Goal: Task Accomplishment & Management: Manage account settings

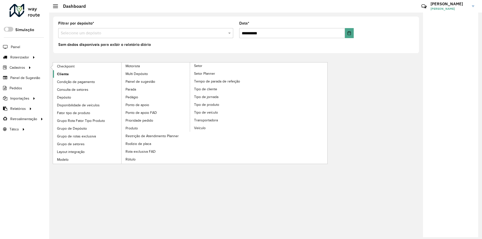
click at [68, 74] on span "Cliente" at bounding box center [63, 74] width 12 height 5
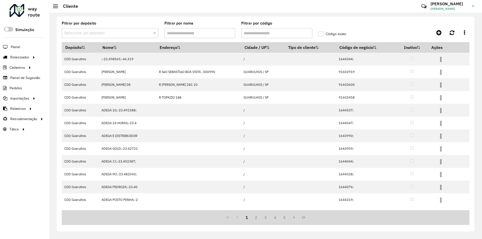
click at [110, 31] on input "text" at bounding box center [105, 33] width 82 height 6
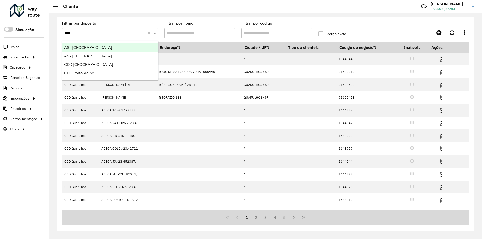
type input "*****"
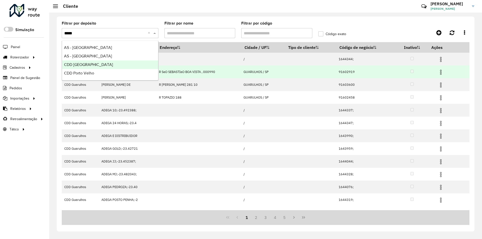
drag, startPoint x: 94, startPoint y: 64, endPoint x: 104, endPoint y: 66, distance: 10.2
click at [94, 64] on span "CDD [GEOGRAPHIC_DATA]" at bounding box center [88, 64] width 49 height 4
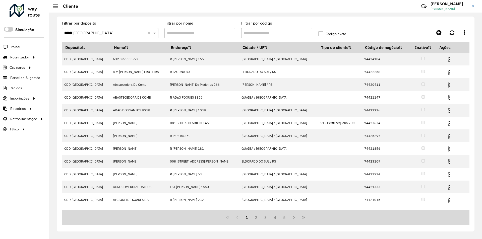
click at [257, 33] on input "Filtrar por código" at bounding box center [276, 33] width 71 height 10
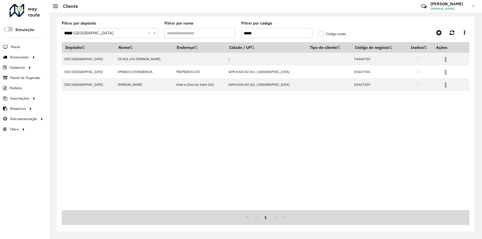
type input "*****"
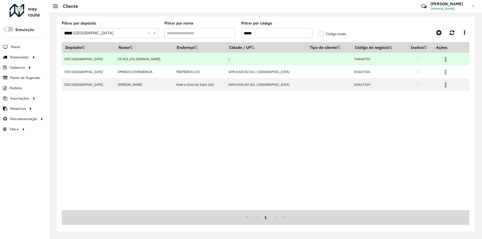
click at [443, 56] on img at bounding box center [445, 59] width 6 height 6
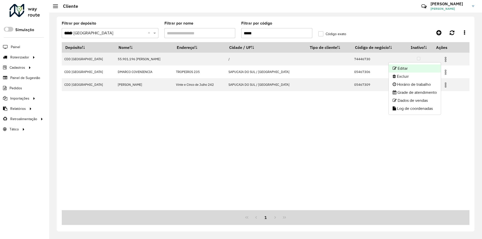
click at [407, 67] on li "Editar" at bounding box center [414, 68] width 52 height 8
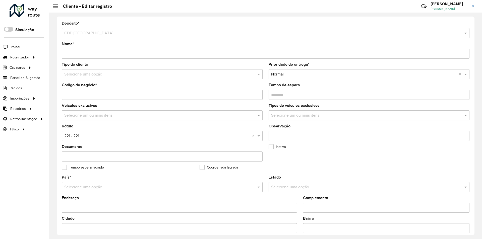
click at [79, 71] on div "Selecione uma opção" at bounding box center [162, 74] width 201 height 10
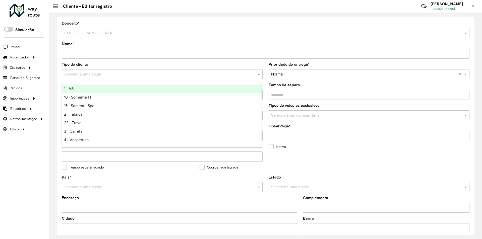
type input "*"
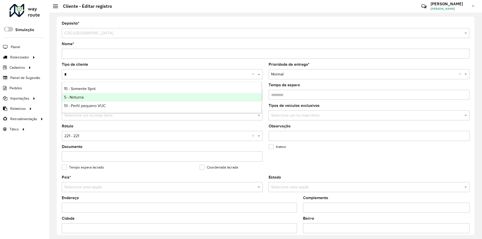
click at [83, 97] on span "5 - Noturna" at bounding box center [74, 97] width 20 height 4
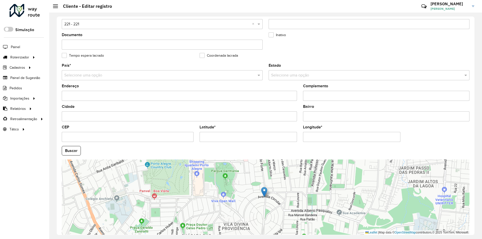
scroll to position [134, 0]
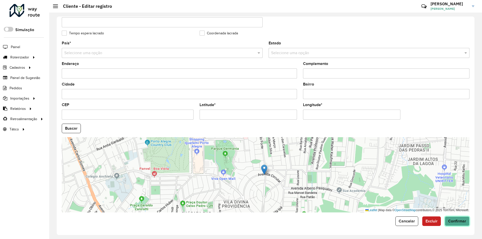
click at [459, 220] on span "Confirmar" at bounding box center [457, 221] width 18 height 4
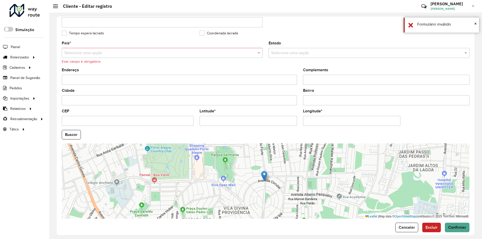
click at [92, 50] on input "text" at bounding box center [157, 53] width 186 height 6
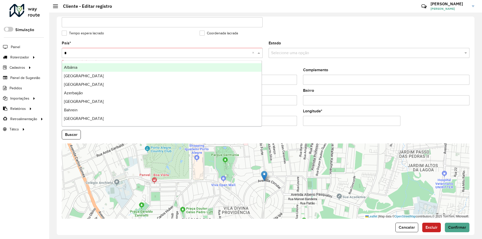
type input "**"
click at [86, 68] on div "[GEOGRAPHIC_DATA]" at bounding box center [161, 67] width 199 height 9
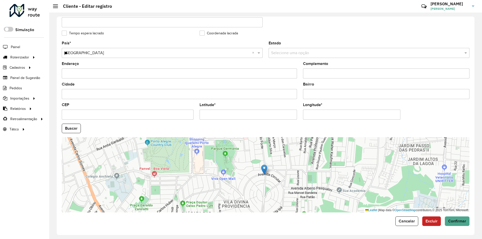
drag, startPoint x: 472, startPoint y: 114, endPoint x: 473, endPoint y: 117, distance: 3.9
click at [473, 117] on div "Depósito * Selecione um depósito × CDD [GEOGRAPHIC_DATA] Nome * Tipo de cliente…" at bounding box center [265, 126] width 417 height 219
click at [452, 222] on span "Confirmar" at bounding box center [457, 221] width 18 height 4
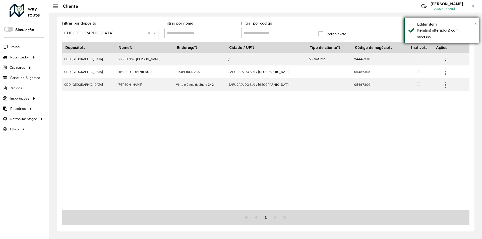
click at [474, 24] on span "×" at bounding box center [475, 24] width 3 height 6
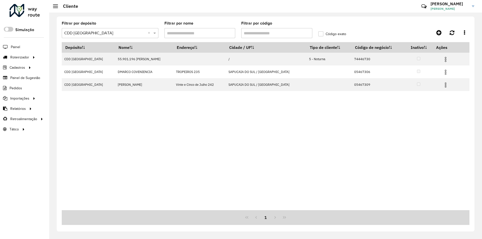
click at [39, 9] on div at bounding box center [25, 10] width 30 height 13
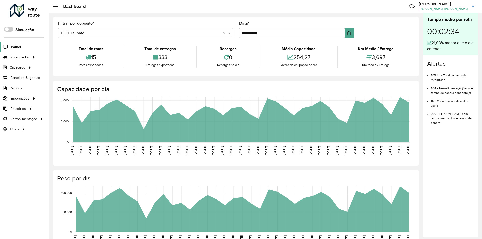
click at [19, 46] on span "Painel" at bounding box center [16, 46] width 10 height 5
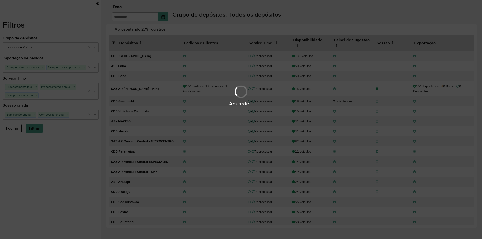
type input "**********"
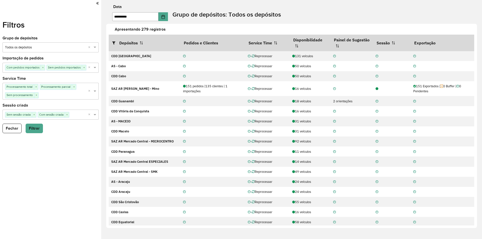
click at [77, 48] on input "text" at bounding box center [45, 47] width 81 height 5
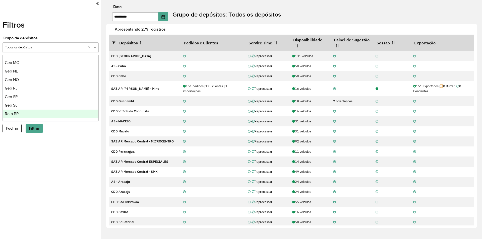
scroll to position [59, 0]
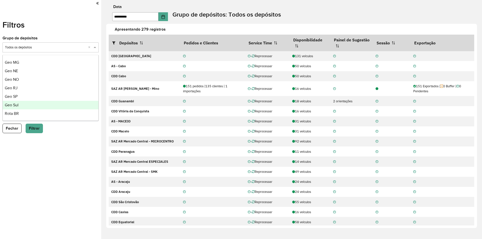
click at [18, 106] on span "Geo Sul" at bounding box center [12, 105] width 14 height 4
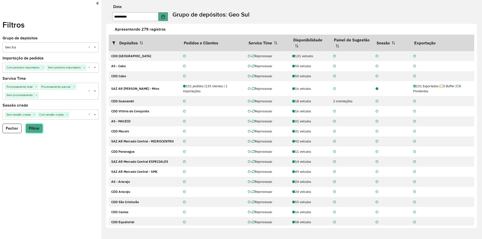
click at [34, 129] on button "Filtrar" at bounding box center [34, 129] width 17 height 10
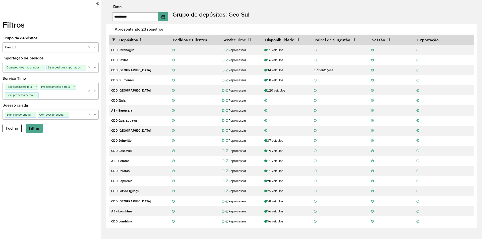
click at [304, 9] on div "**********" at bounding box center [294, 13] width 376 height 16
